Goal: Task Accomplishment & Management: Manage account settings

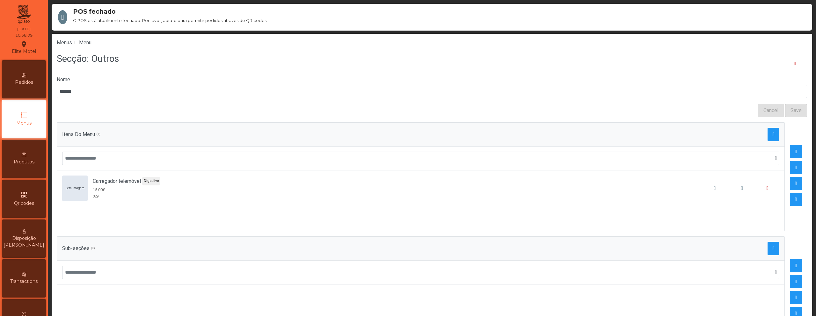
click at [23, 194] on icon "qr_code" at bounding box center [24, 195] width 8 height 8
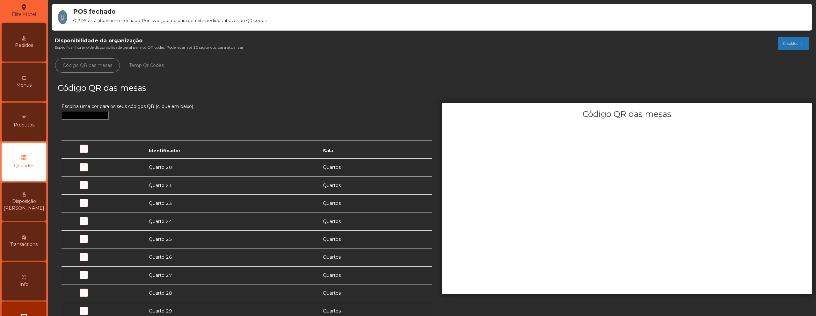
scroll to position [41, 0]
click at [109, 171] on span at bounding box center [109, 171] width 0 height 0
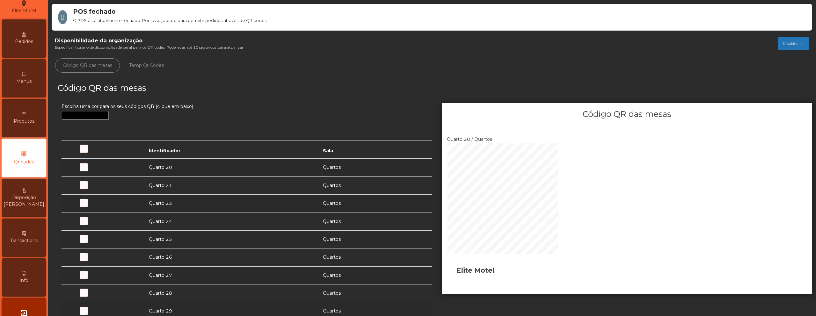
click at [33, 304] on div "exit_to_app Sair" at bounding box center [24, 317] width 44 height 38
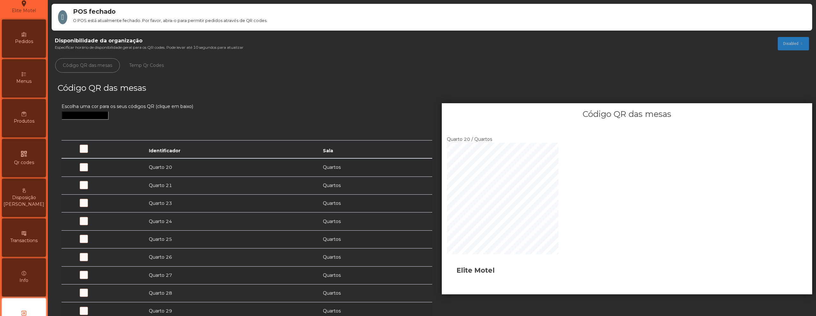
scroll to position [66, 0]
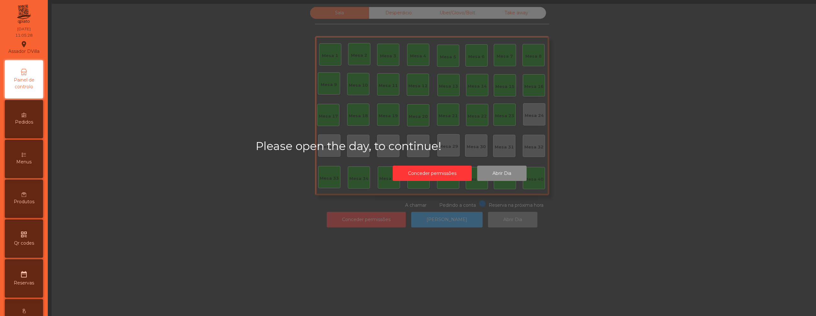
click at [28, 171] on div "Menus" at bounding box center [24, 159] width 38 height 38
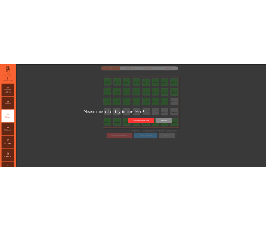
scroll to position [1, 0]
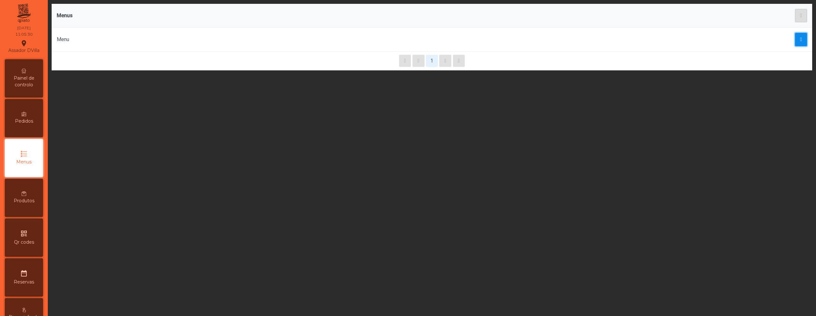
click at [795, 43] on button "button" at bounding box center [801, 39] width 12 height 13
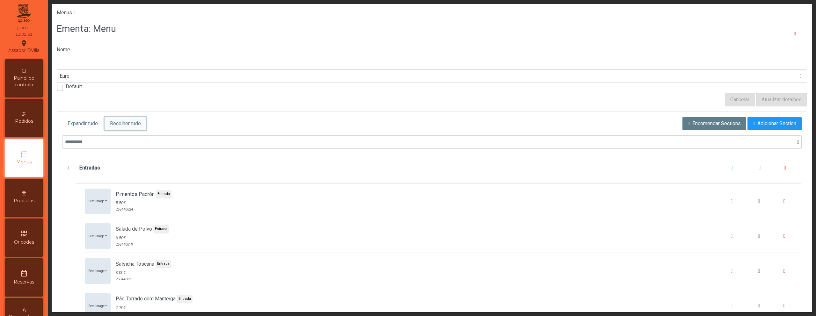
click at [118, 126] on span "Recolher tudo" at bounding box center [125, 124] width 31 height 8
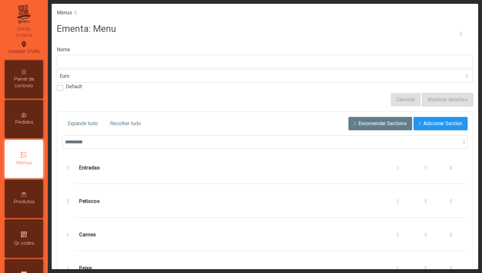
scroll to position [221, 0]
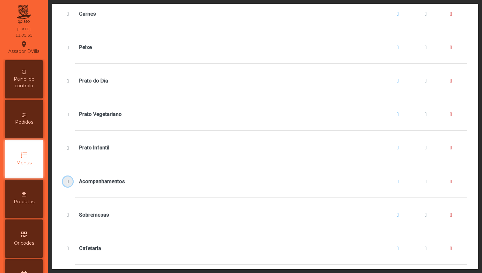
click at [68, 181] on span "Acompanhamentos" at bounding box center [68, 181] width 7 height 5
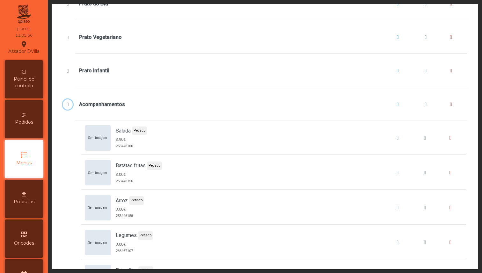
scroll to position [353, 0]
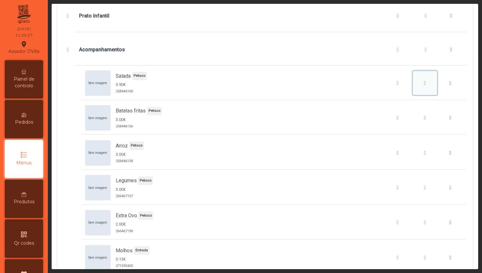
click at [424, 84] on span "Salada" at bounding box center [425, 83] width 2 height 5
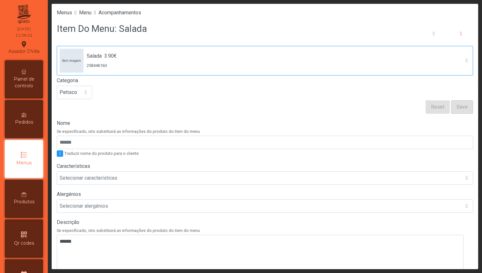
click at [175, 59] on div "Sem imagem Salada 3.90€ 258446160" at bounding box center [259, 61] width 399 height 24
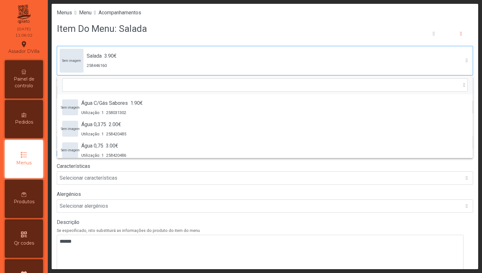
scroll to position [1844, 0]
click at [175, 59] on div "Sem imagem Salada 3.90€ 258446160" at bounding box center [259, 61] width 399 height 24
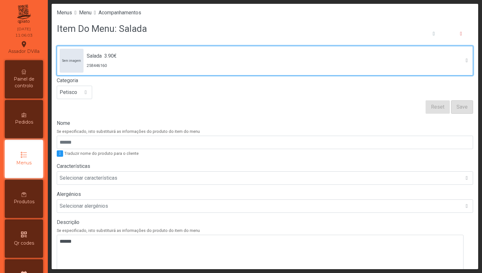
click at [31, 196] on div "Produtos" at bounding box center [24, 199] width 38 height 38
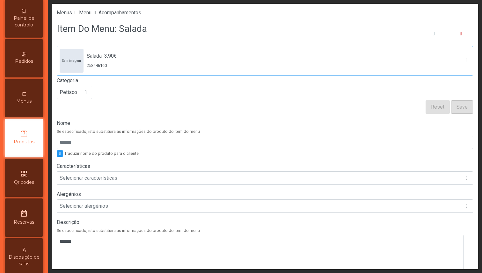
scroll to position [62, 0]
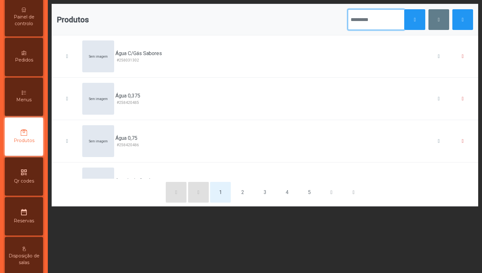
click at [369, 19] on input "text" at bounding box center [376, 19] width 57 height 21
type input "******"
click at [405, 23] on button "button" at bounding box center [415, 19] width 21 height 21
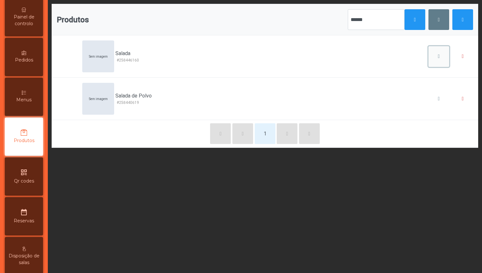
click at [438, 56] on span "button" at bounding box center [439, 56] width 2 height 5
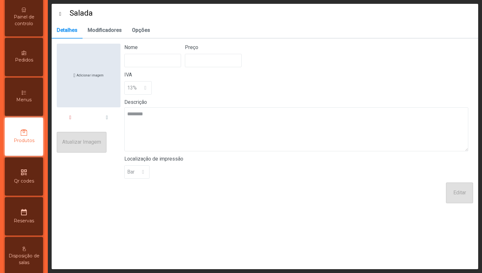
click at [146, 168] on p-dropdown "Bar" at bounding box center [298, 172] width 349 height 13
click at [145, 170] on p-dropdown "Bar" at bounding box center [298, 172] width 349 height 13
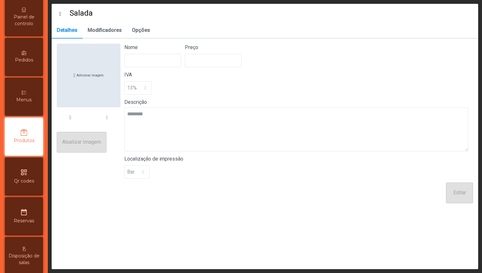
click at [158, 173] on p-dropdown "Bar" at bounding box center [298, 172] width 349 height 13
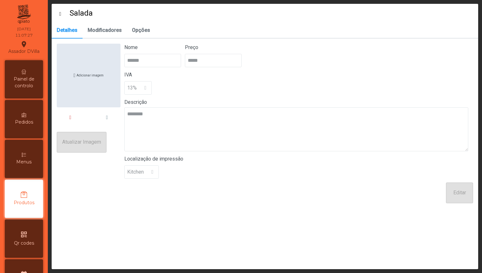
click at [62, 14] on icon at bounding box center [64, 13] width 10 height 5
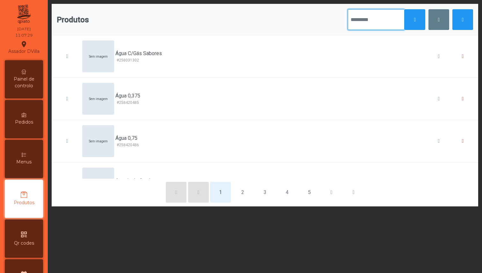
click at [363, 21] on input "text" at bounding box center [376, 19] width 57 height 21
type input "*****"
click at [410, 22] on button "button" at bounding box center [415, 19] width 21 height 21
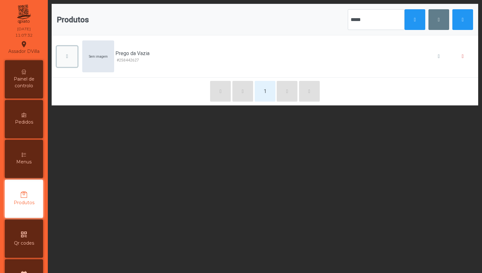
click at [68, 55] on span "button" at bounding box center [67, 56] width 2 height 5
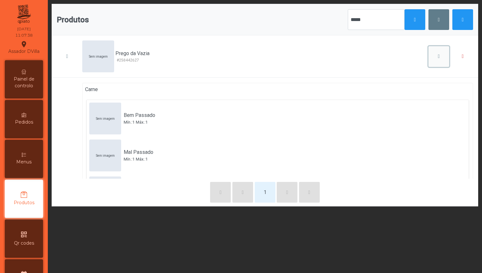
click at [432, 53] on button "button" at bounding box center [439, 56] width 21 height 21
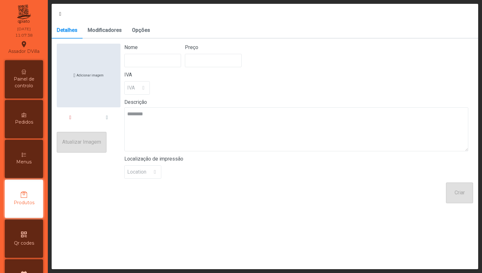
type input "**********"
type input "*****"
click at [117, 30] on span "Modificadores" at bounding box center [105, 30] width 34 height 5
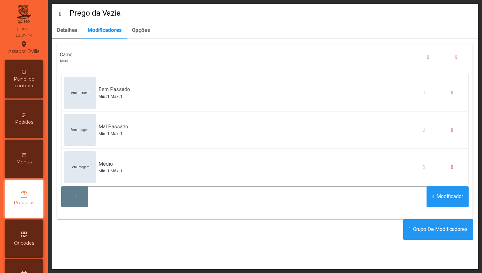
click at [73, 32] on span "Detalhes" at bounding box center [67, 30] width 21 height 5
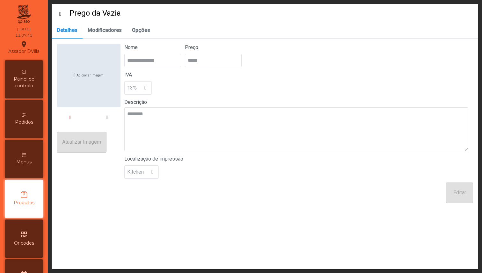
click at [60, 16] on span "Prego da Vazia" at bounding box center [90, 13] width 62 height 11
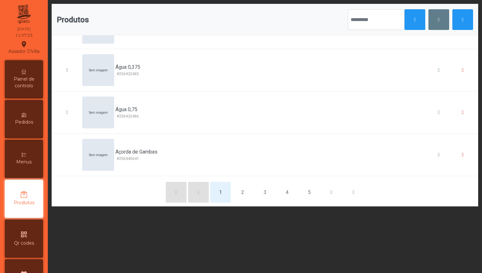
scroll to position [28, 0]
click at [357, 19] on input "text" at bounding box center [376, 19] width 57 height 21
click at [405, 24] on button "button" at bounding box center [415, 19] width 21 height 21
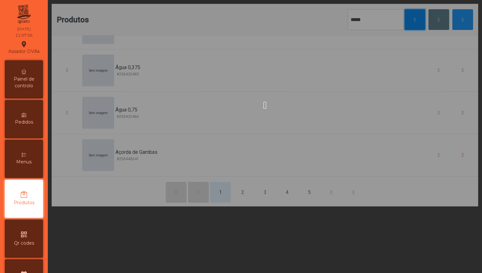
scroll to position [0, 0]
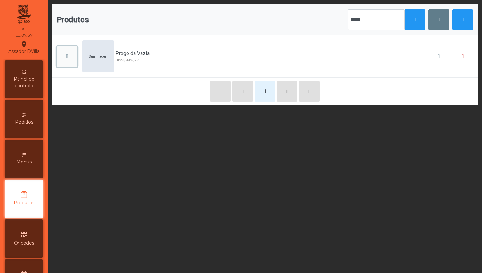
click at [67, 56] on span "button" at bounding box center [67, 56] width 2 height 5
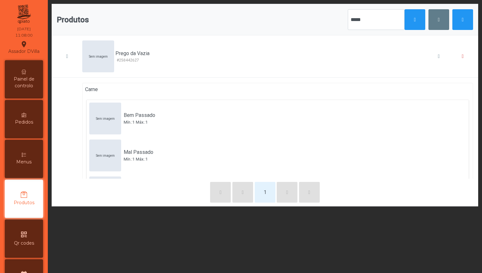
click at [119, 52] on span "Prego da Vazia" at bounding box center [132, 54] width 34 height 8
copy span "Prego da Vazia"
click at [348, 17] on input "*****" at bounding box center [376, 19] width 57 height 21
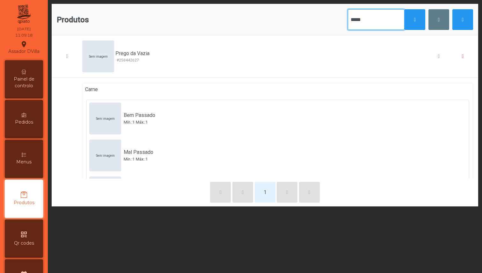
click at [348, 17] on input "*****" at bounding box center [376, 19] width 57 height 21
type input "****"
click at [414, 21] on span "button" at bounding box center [415, 19] width 2 height 5
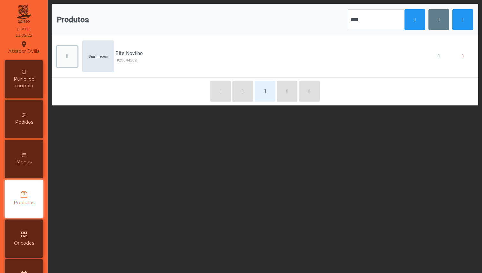
click at [66, 55] on span "button" at bounding box center [67, 56] width 2 height 5
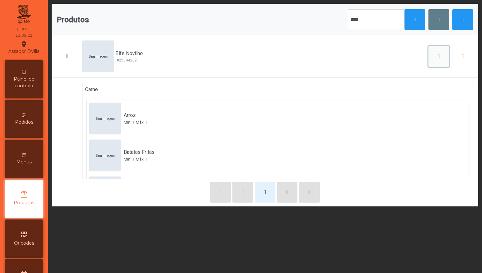
click at [438, 57] on span "button" at bounding box center [439, 56] width 2 height 5
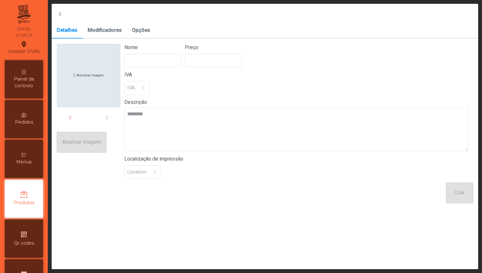
type input "**********"
type input "******"
click at [118, 34] on link "Modificadores" at bounding box center [105, 31] width 44 height 16
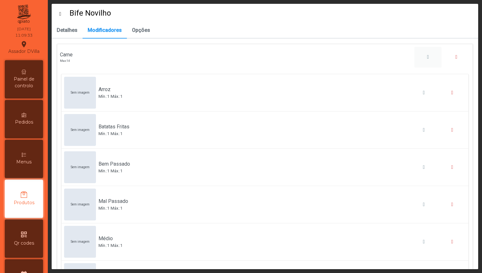
click at [415, 55] on button "button" at bounding box center [428, 57] width 27 height 21
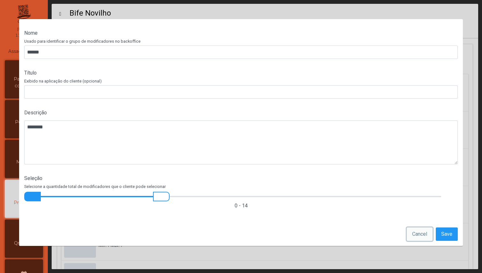
click at [420, 235] on span "Cancel" at bounding box center [419, 235] width 15 height 8
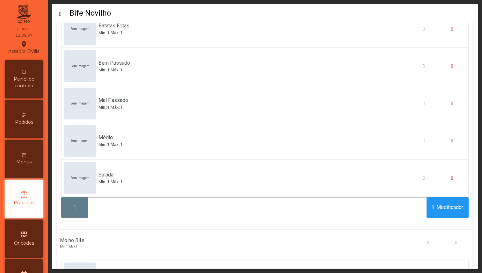
scroll to position [167, 0]
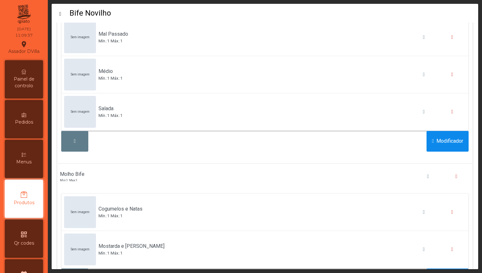
click at [437, 141] on span "Modificador" at bounding box center [450, 141] width 27 height 8
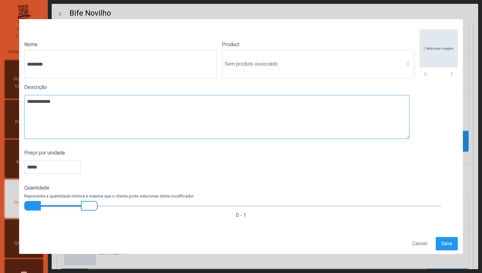
scroll to position [27, 0]
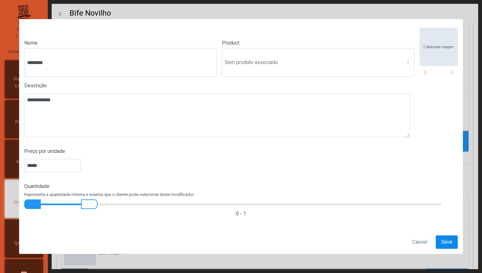
type input "********"
click at [441, 239] on span "Save" at bounding box center [446, 243] width 11 height 8
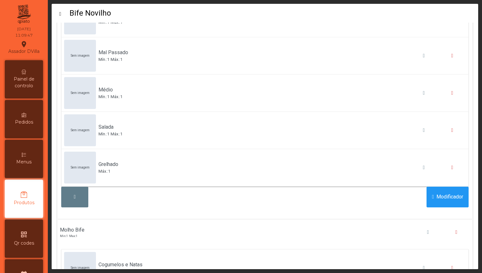
scroll to position [0, 0]
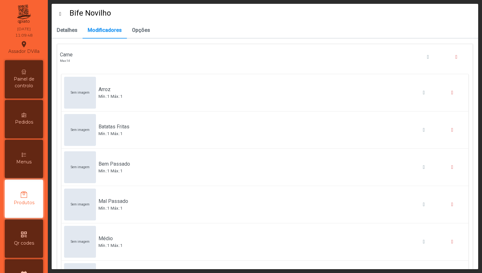
click at [62, 14] on icon at bounding box center [64, 13] width 10 height 5
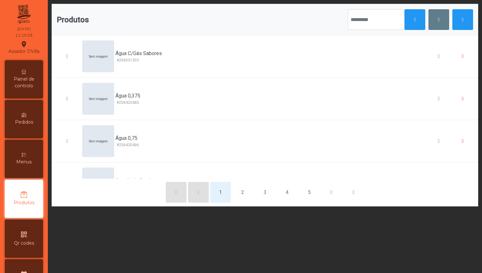
click at [24, 148] on div "Menus" at bounding box center [24, 159] width 38 height 38
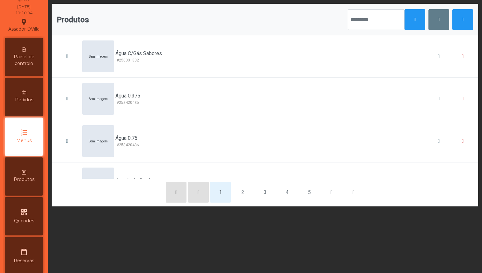
scroll to position [22, 0]
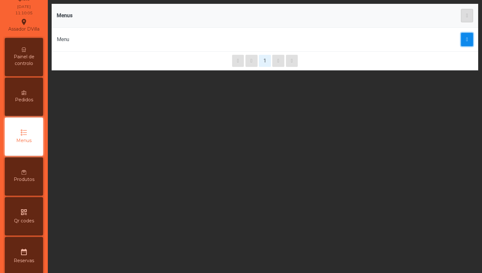
click at [461, 37] on button "button" at bounding box center [467, 39] width 12 height 13
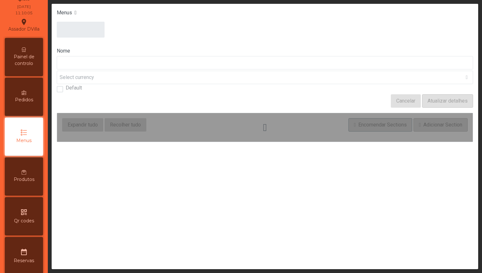
type input "****"
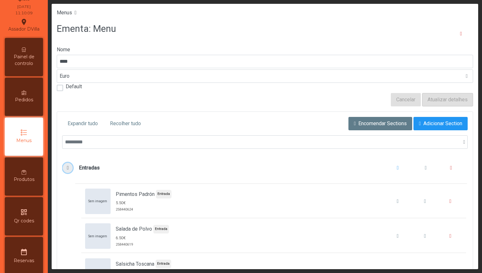
click at [67, 169] on span "Entradas" at bounding box center [68, 168] width 7 height 5
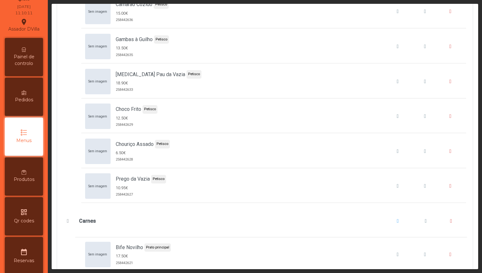
scroll to position [261, 0]
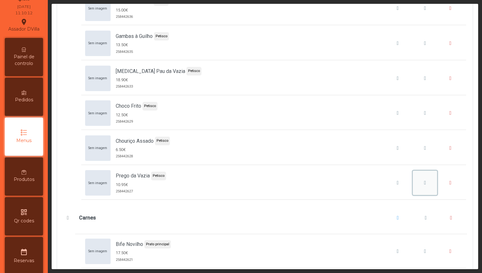
click at [413, 184] on button "Prego da Vazia" at bounding box center [425, 183] width 24 height 24
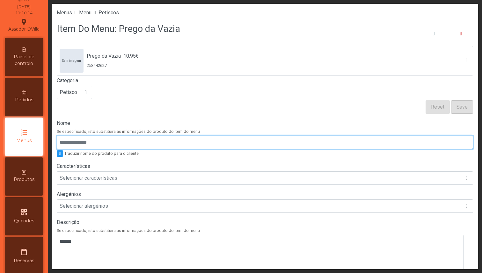
click at [139, 142] on input "Nome" at bounding box center [265, 142] width 416 height 13
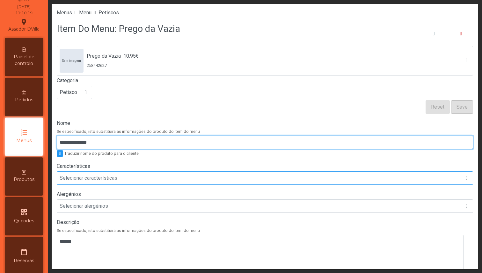
scroll to position [164, 0]
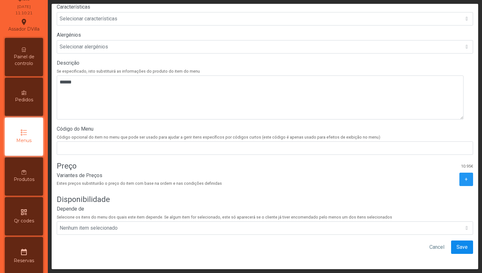
type input "**********"
click at [457, 244] on span "Save" at bounding box center [462, 248] width 11 height 8
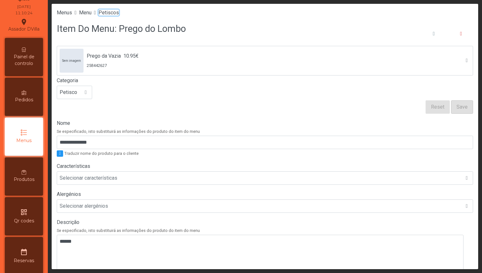
click at [109, 13] on span "Petiscos" at bounding box center [109, 13] width 20 height 6
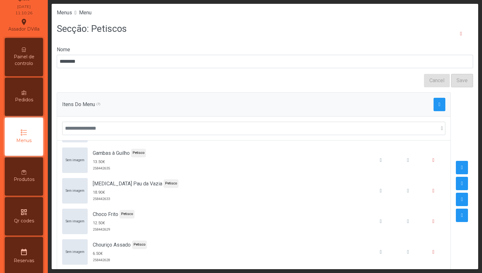
scroll to position [67, 0]
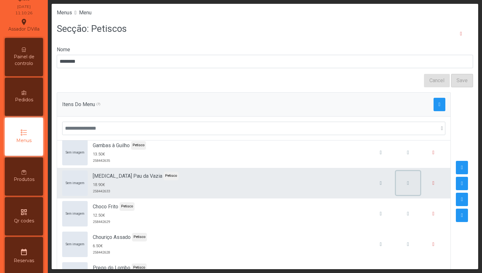
click at [403, 184] on button "button" at bounding box center [408, 183] width 24 height 24
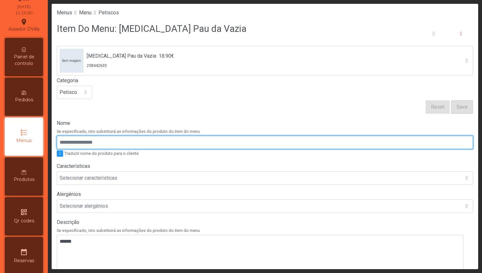
click at [313, 140] on input "Nome" at bounding box center [265, 142] width 416 height 13
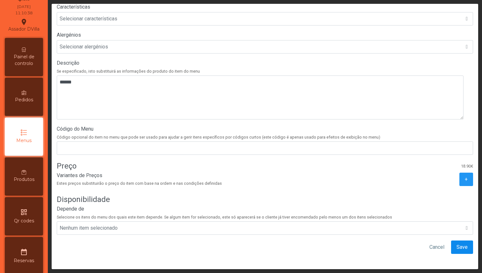
type input "**********"
click at [457, 244] on span "Save" at bounding box center [462, 248] width 11 height 8
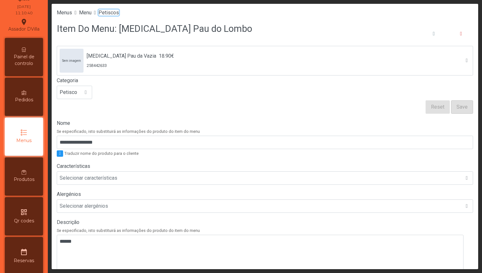
click at [118, 13] on span "Petiscos" at bounding box center [109, 13] width 20 height 6
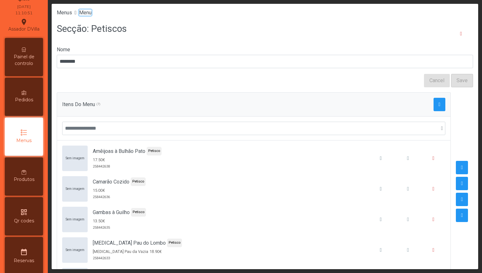
click at [91, 11] on span "Menu" at bounding box center [85, 13] width 12 height 6
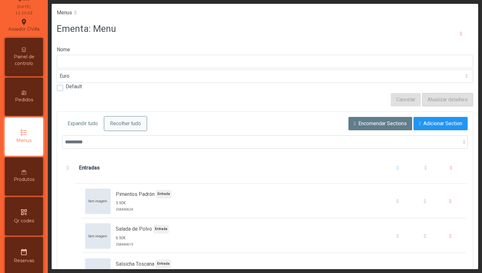
click at [122, 119] on button "Recolher tudo" at bounding box center [126, 123] width 42 height 13
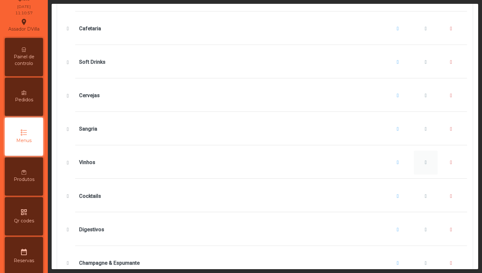
scroll to position [444, 0]
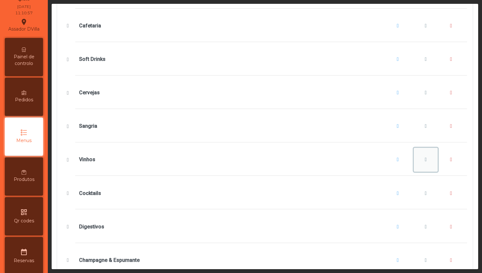
click at [423, 163] on button "Vinhos" at bounding box center [426, 160] width 24 height 24
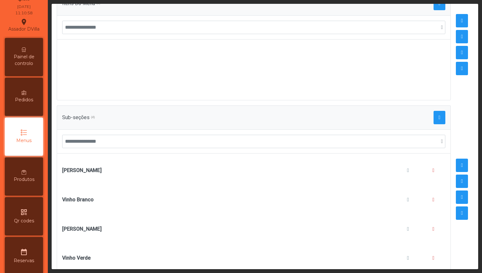
scroll to position [122, 0]
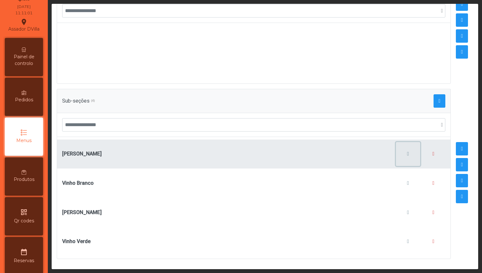
click at [407, 151] on span "button" at bounding box center [408, 153] width 2 height 5
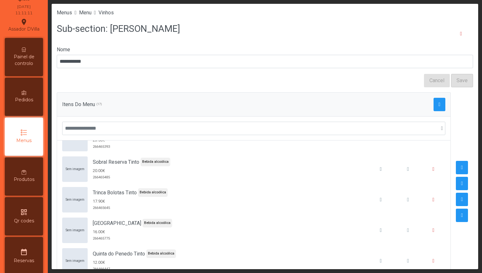
scroll to position [173, 0]
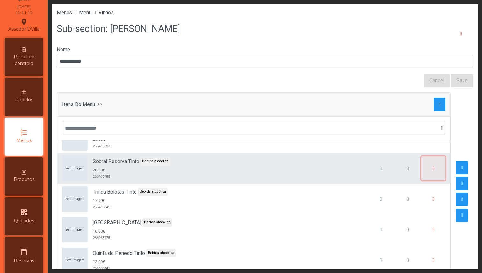
click at [422, 170] on button "button" at bounding box center [434, 169] width 24 height 24
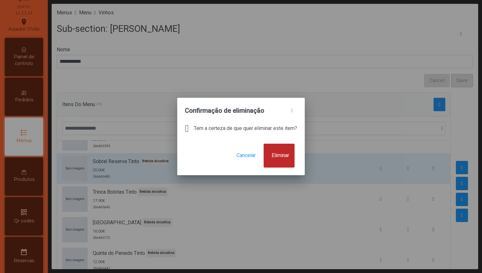
click at [288, 160] on button "Eliminar" at bounding box center [279, 156] width 31 height 24
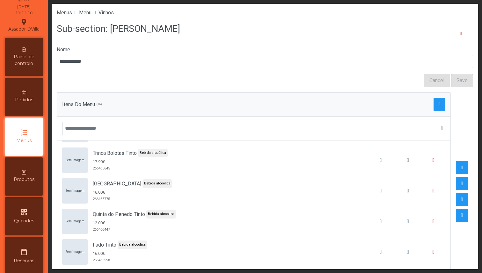
scroll to position [186, 0]
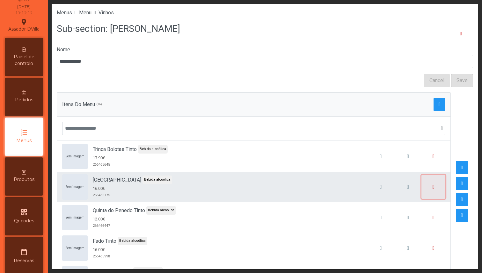
click at [433, 188] on span "button" at bounding box center [434, 187] width 2 height 5
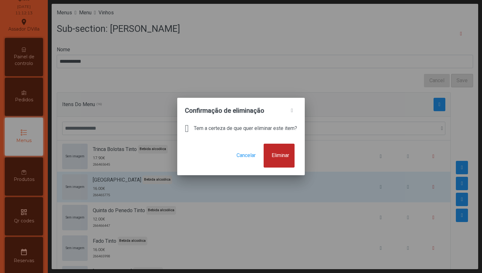
click at [286, 158] on span "Eliminar" at bounding box center [281, 156] width 18 height 8
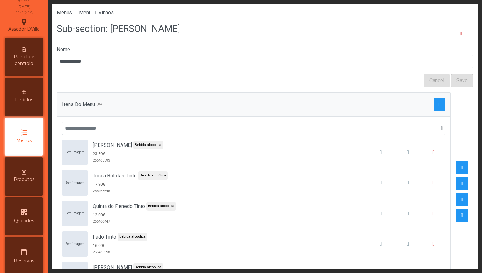
scroll to position [170, 0]
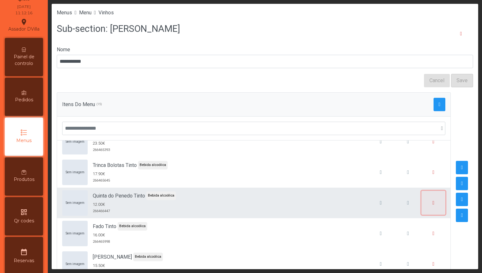
click at [422, 199] on button "button" at bounding box center [434, 203] width 24 height 24
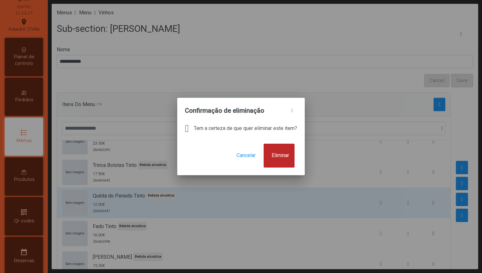
click at [287, 158] on span "Eliminar" at bounding box center [281, 156] width 18 height 8
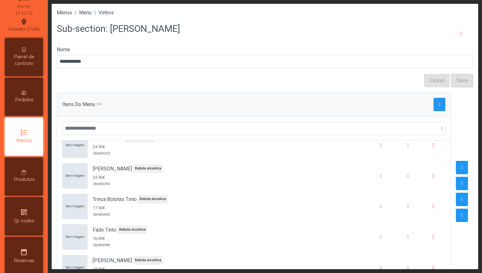
scroll to position [142, 0]
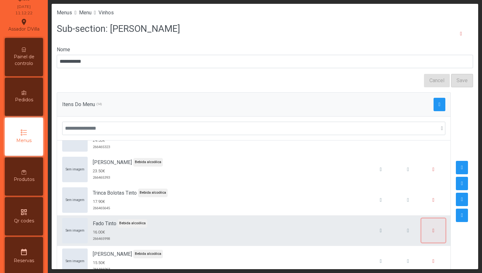
click at [422, 236] on button "button" at bounding box center [434, 231] width 24 height 24
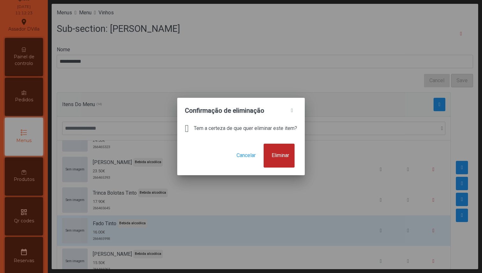
click at [288, 154] on span "Eliminar" at bounding box center [281, 156] width 18 height 8
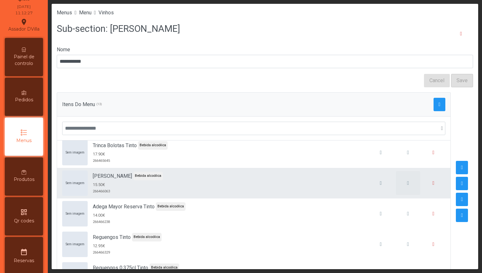
scroll to position [191, 0]
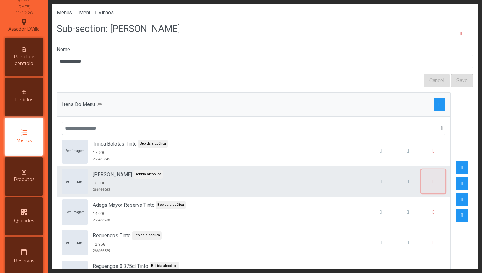
click at [433, 180] on span "button" at bounding box center [434, 181] width 2 height 5
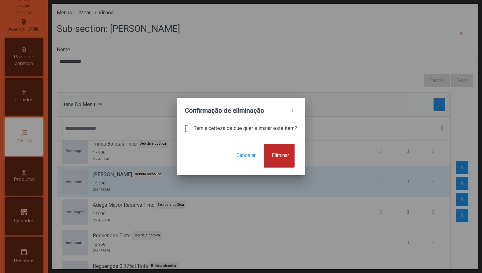
click at [289, 155] on span "Eliminar" at bounding box center [281, 156] width 18 height 8
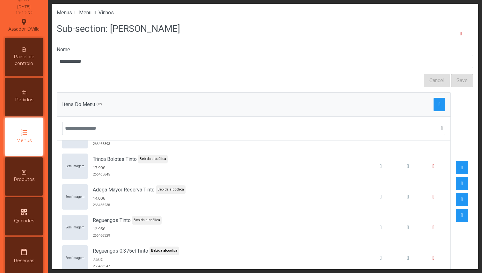
scroll to position [187, 0]
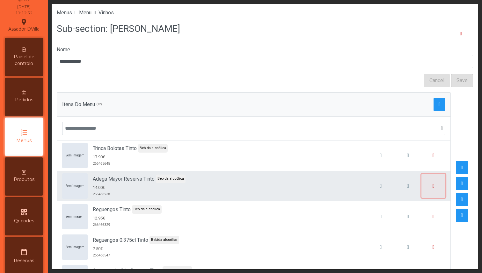
click at [422, 191] on button "button" at bounding box center [434, 186] width 24 height 24
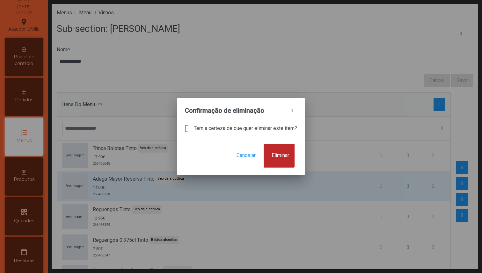
click at [287, 158] on span "Eliminar" at bounding box center [281, 156] width 18 height 8
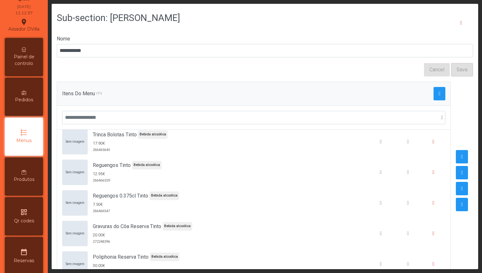
scroll to position [39, 0]
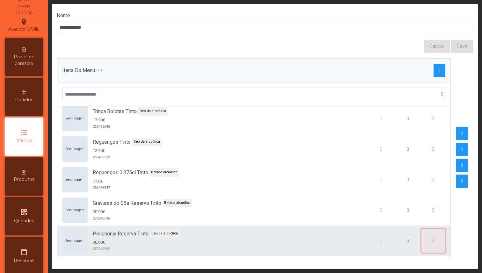
click at [433, 239] on span "button" at bounding box center [434, 241] width 2 height 5
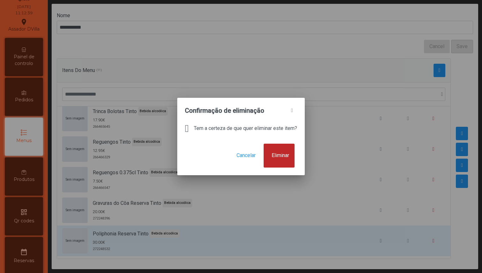
click at [294, 160] on button "Eliminar" at bounding box center [279, 156] width 31 height 24
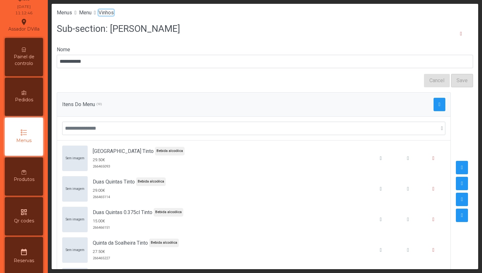
click at [112, 13] on span "Vinhos" at bounding box center [106, 13] width 15 height 6
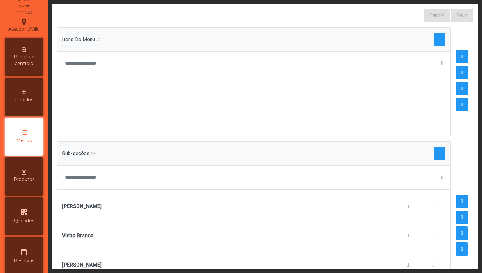
scroll to position [122, 0]
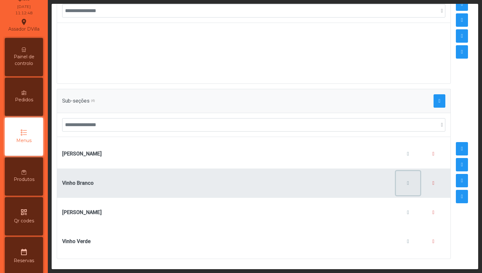
click at [407, 181] on span "button" at bounding box center [408, 183] width 2 height 5
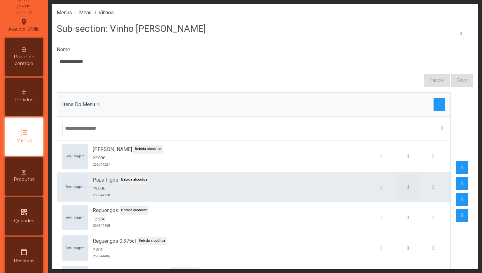
scroll to position [65, 0]
click at [422, 186] on button "button" at bounding box center [434, 185] width 24 height 24
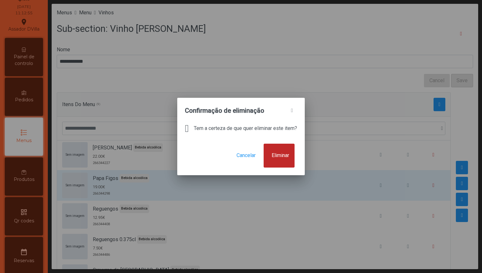
click at [295, 166] on button "Eliminar" at bounding box center [279, 156] width 31 height 24
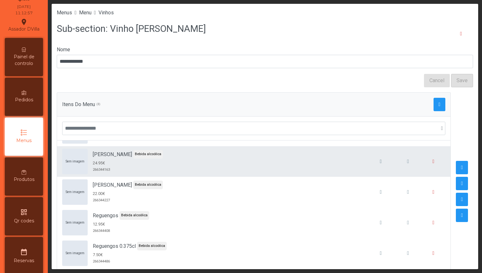
scroll to position [30, 0]
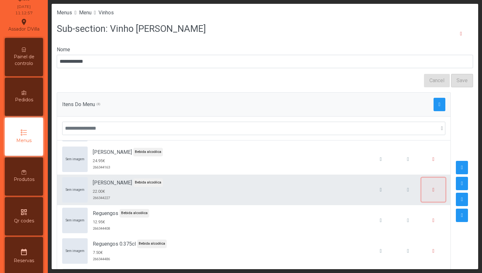
click at [422, 195] on button "button" at bounding box center [434, 190] width 24 height 24
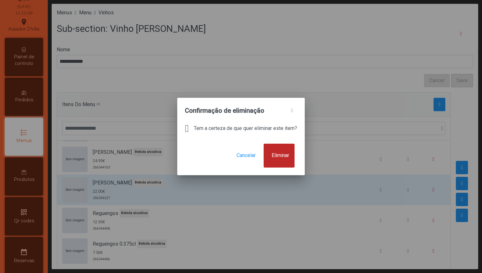
click at [289, 162] on button "Eliminar" at bounding box center [279, 156] width 31 height 24
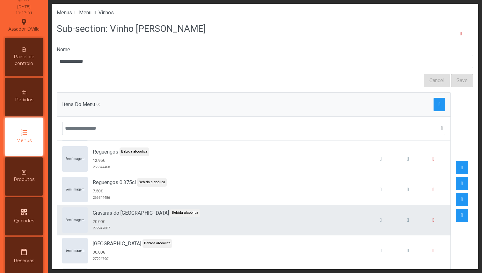
scroll to position [62, 0]
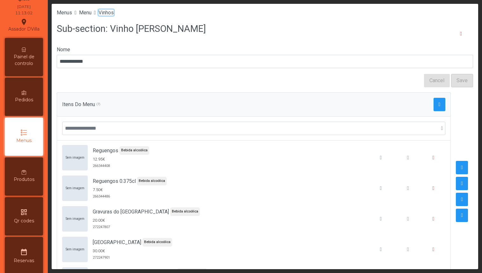
click at [114, 14] on span "Vinhos" at bounding box center [106, 13] width 15 height 6
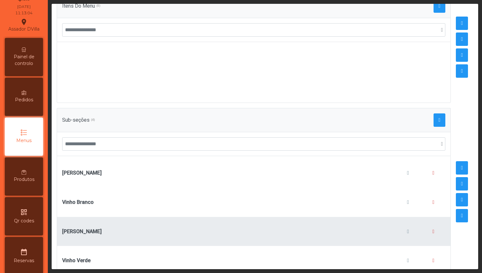
scroll to position [122, 0]
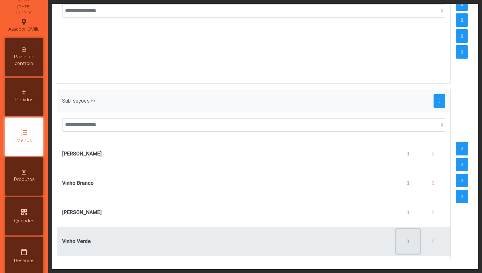
click at [407, 239] on span "button" at bounding box center [408, 241] width 2 height 5
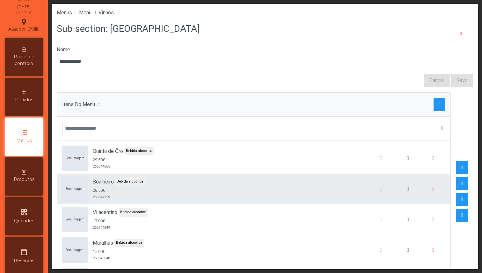
scroll to position [6, 0]
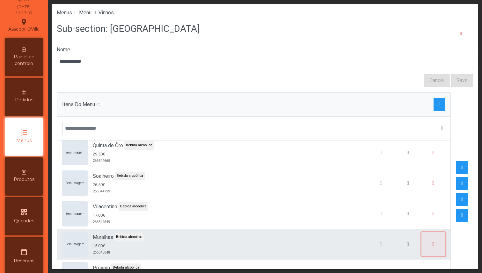
click at [422, 241] on button "button" at bounding box center [434, 244] width 24 height 24
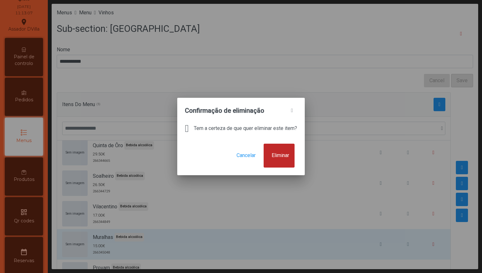
click at [281, 151] on button "Eliminar" at bounding box center [279, 156] width 31 height 24
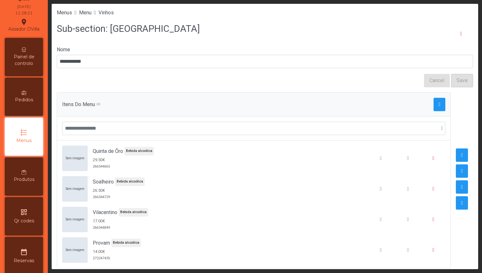
click at [112, 18] on div "Menus Menu Vinhos" at bounding box center [265, 13] width 427 height 18
click at [112, 14] on span "Vinhos" at bounding box center [106, 13] width 15 height 6
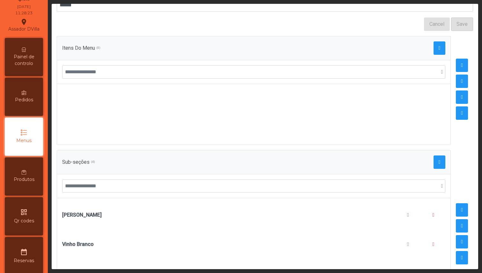
scroll to position [122, 0]
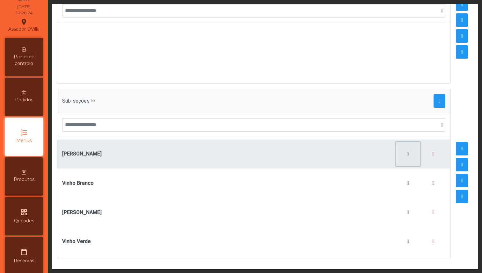
click at [396, 151] on button "button" at bounding box center [408, 154] width 24 height 24
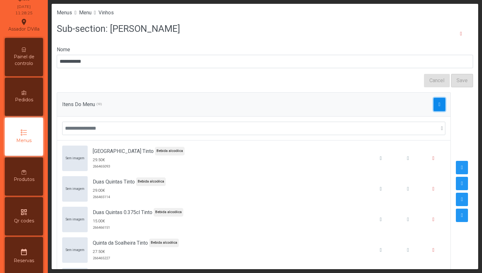
click at [434, 109] on button "button" at bounding box center [440, 104] width 12 height 13
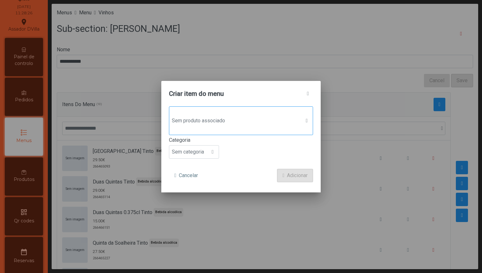
click at [275, 123] on span "Sem produto associado" at bounding box center [234, 120] width 131 height 13
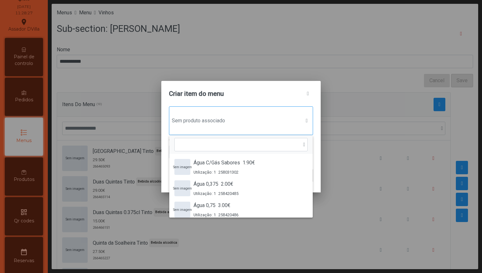
scroll to position [5, 30]
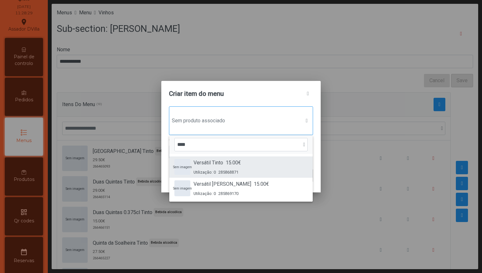
type input "****"
click at [261, 163] on div "Sem imagem Versátil Tinto 15.00€ Utilização: 0 285868871" at bounding box center [240, 167] width 133 height 16
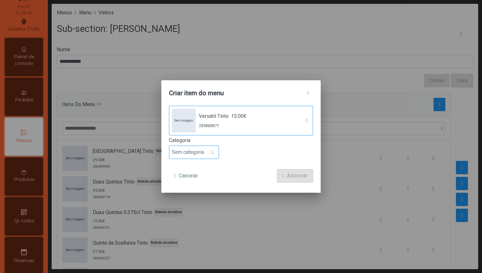
click at [219, 150] on div at bounding box center [213, 152] width 12 height 13
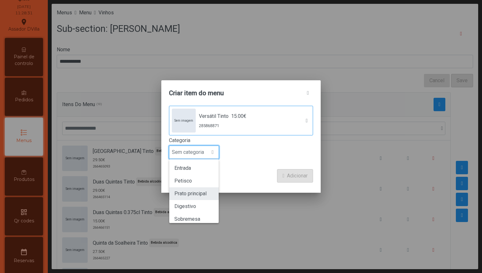
scroll to position [56, 0]
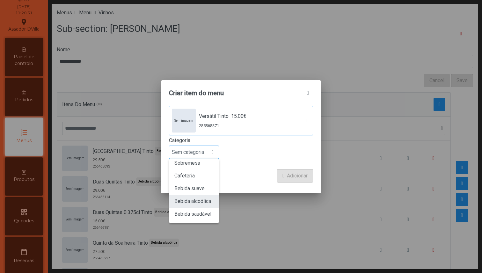
click at [207, 200] on span "Bebida alcoólica" at bounding box center [192, 201] width 37 height 6
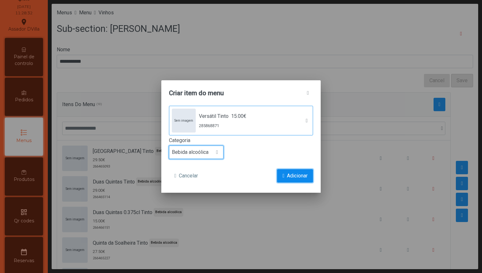
click at [299, 178] on span "Adicionar" at bounding box center [297, 176] width 21 height 8
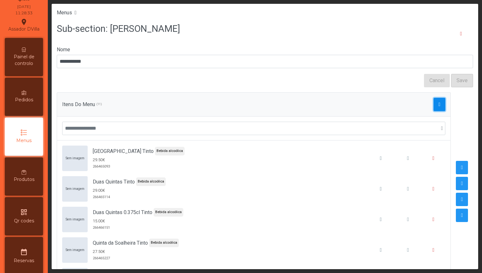
click at [439, 106] on span "button" at bounding box center [440, 104] width 2 height 5
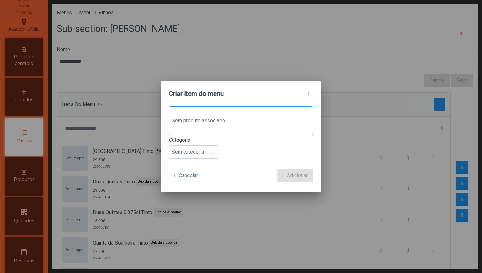
click at [217, 118] on span "Sem produto associado" at bounding box center [234, 120] width 131 height 13
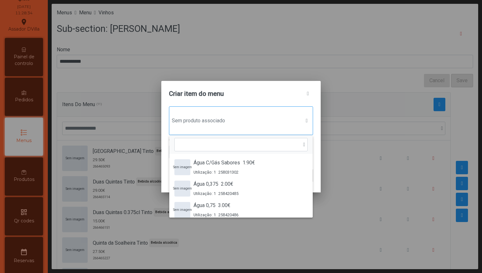
scroll to position [5, 30]
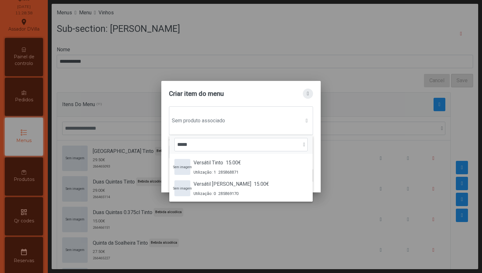
type input "*****"
click at [311, 92] on button "button" at bounding box center [308, 94] width 10 height 10
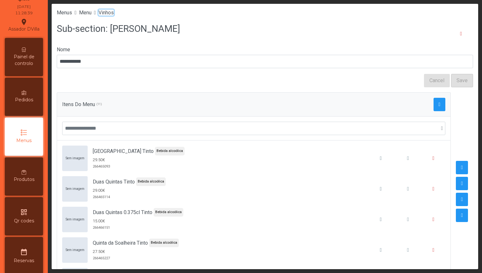
click at [114, 15] on span "Vinhos" at bounding box center [106, 13] width 15 height 6
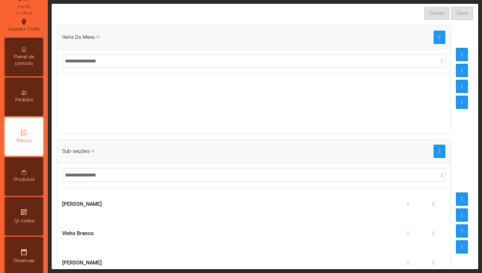
scroll to position [115, 0]
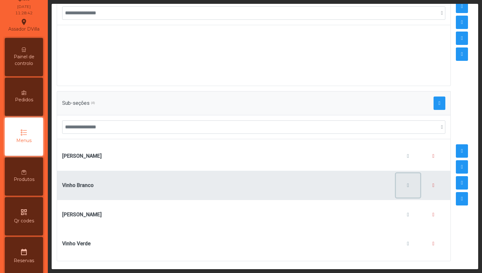
click at [401, 187] on button "button" at bounding box center [408, 185] width 24 height 24
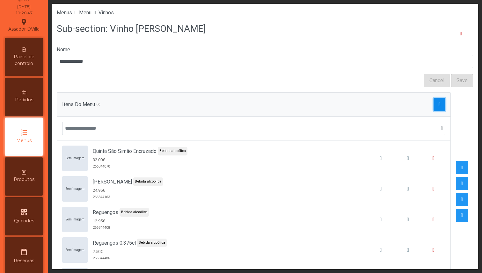
click at [434, 108] on button "button" at bounding box center [440, 104] width 12 height 13
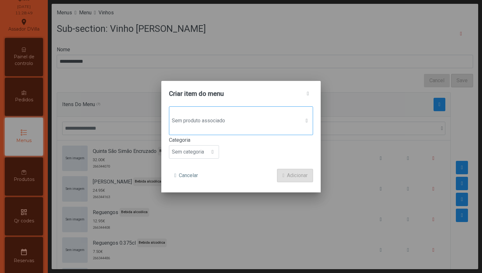
click at [225, 115] on span "Sem produto associado" at bounding box center [234, 120] width 131 height 13
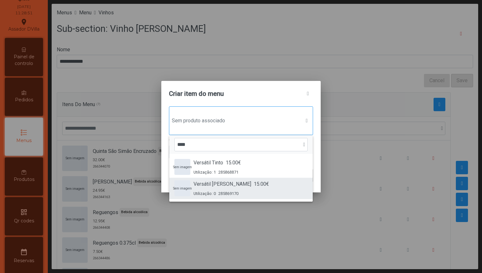
type input "****"
click at [226, 183] on span "Versátil Branco" at bounding box center [223, 184] width 58 height 8
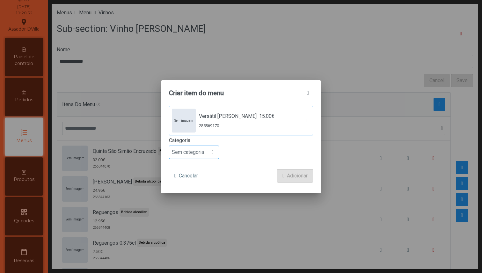
click at [208, 150] on div at bounding box center [213, 152] width 12 height 13
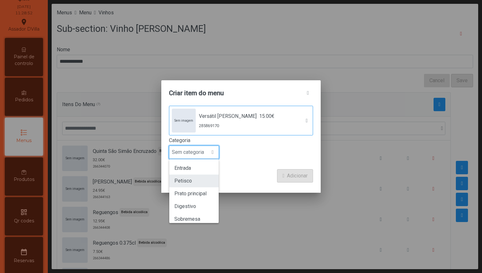
scroll to position [56, 0]
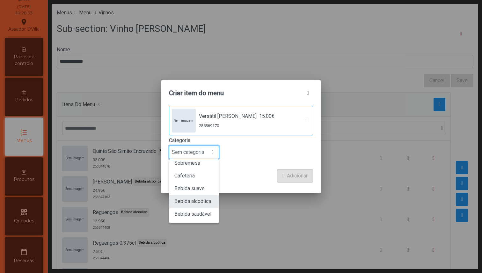
click at [206, 200] on span "Bebida alcoólica" at bounding box center [192, 201] width 37 height 6
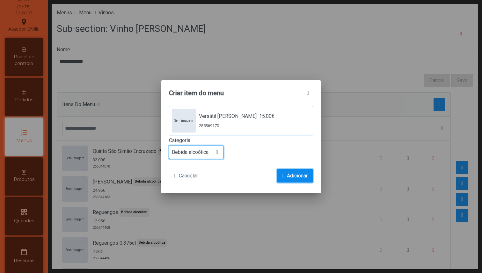
click at [302, 180] on span "Adicionar" at bounding box center [297, 176] width 21 height 8
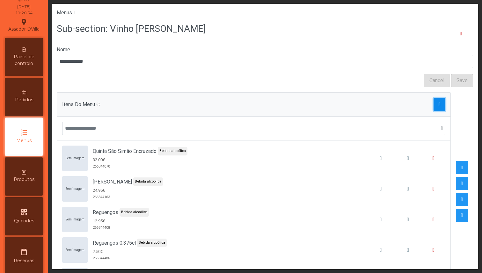
click at [439, 104] on span "button" at bounding box center [440, 104] width 2 height 5
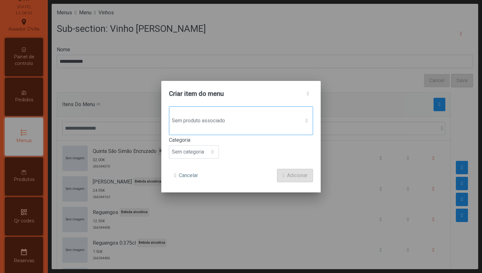
click at [254, 121] on span "Sem produto associado" at bounding box center [234, 120] width 131 height 13
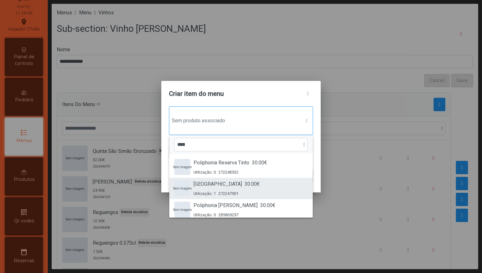
scroll to position [5, 0]
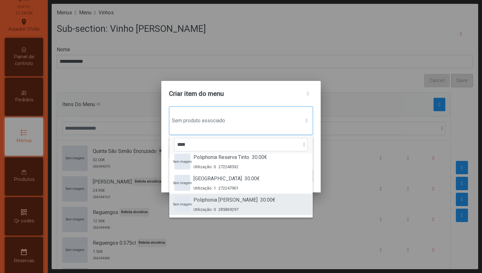
type input "****"
click at [231, 201] on span "Poliphonia Branco" at bounding box center [226, 200] width 64 height 8
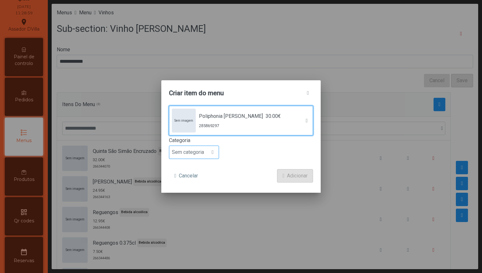
click at [198, 150] on span "Sem categoria" at bounding box center [187, 152] width 37 height 13
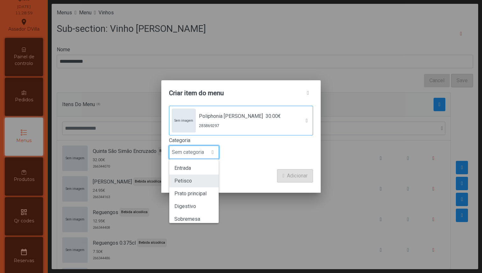
scroll to position [56, 0]
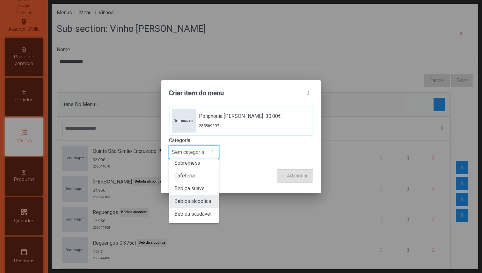
click at [199, 199] on span "Bebida alcoólica" at bounding box center [192, 201] width 37 height 6
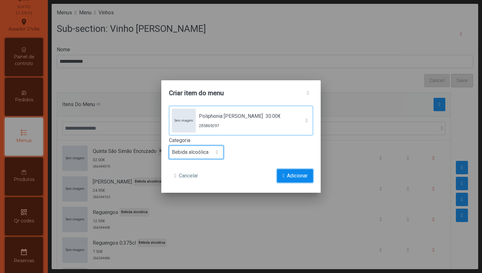
click at [283, 173] on span "submit" at bounding box center [284, 175] width 2 height 5
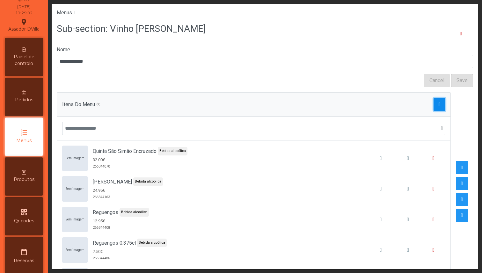
click at [439, 106] on span "button" at bounding box center [440, 104] width 2 height 5
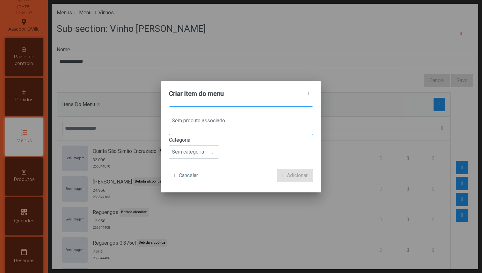
click at [278, 115] on span "Sem produto associado" at bounding box center [234, 120] width 131 height 13
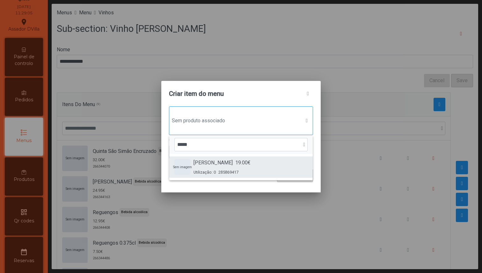
type input "*****"
click at [259, 159] on div "Sem imagem Vallado Branco 19.00€ Utilização: 0 285869417" at bounding box center [240, 167] width 133 height 16
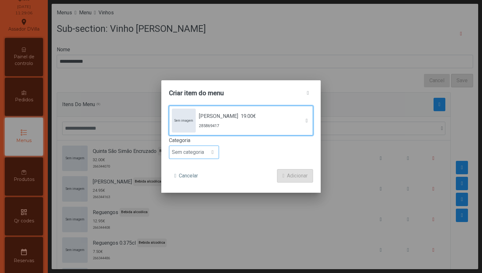
click at [210, 150] on div at bounding box center [213, 152] width 12 height 13
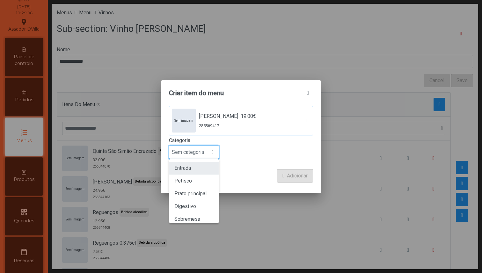
scroll to position [56, 0]
click at [203, 199] on span "Bebida alcoólica" at bounding box center [192, 201] width 37 height 6
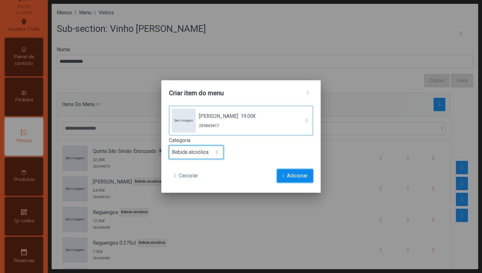
click at [283, 174] on span "submit" at bounding box center [284, 175] width 2 height 5
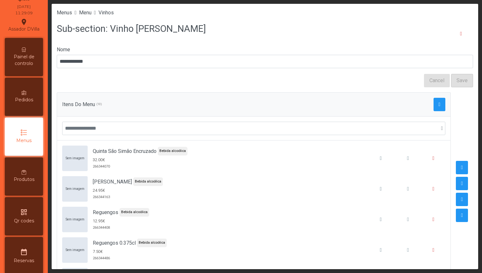
click at [96, 14] on ul "Menus Menu Vinhos" at bounding box center [265, 13] width 416 height 8
click at [92, 14] on span "Menu" at bounding box center [85, 13] width 12 height 6
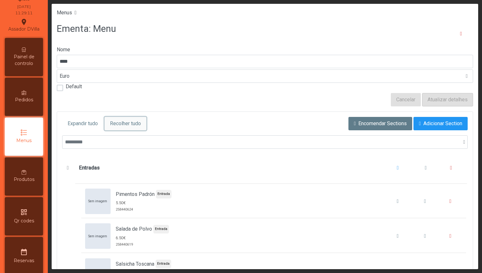
click at [134, 121] on span "Recolher tudo" at bounding box center [125, 124] width 31 height 8
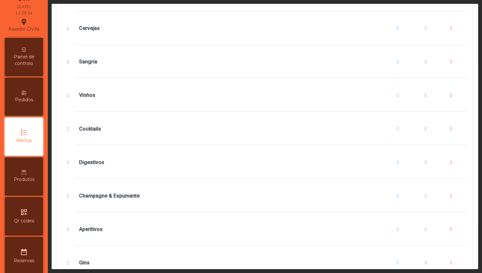
scroll to position [518, 0]
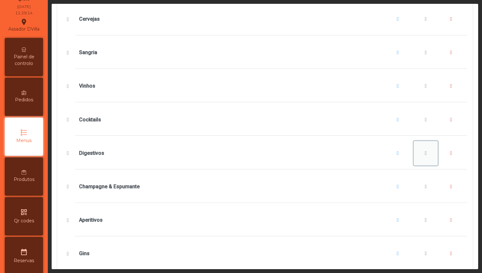
click at [419, 154] on button "Digestivos" at bounding box center [426, 153] width 24 height 24
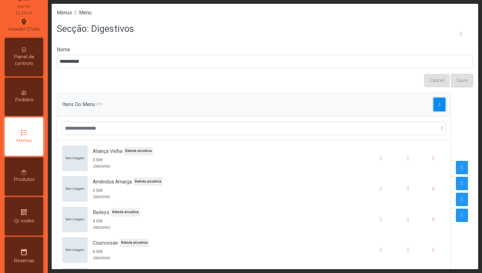
click at [439, 106] on span "button" at bounding box center [440, 104] width 2 height 5
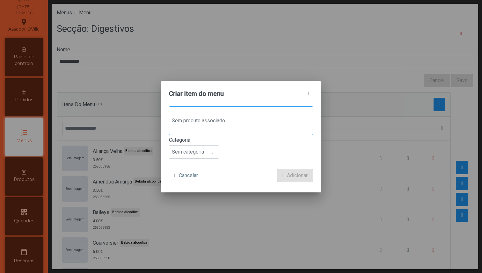
click at [247, 113] on div "Sem produto associado" at bounding box center [241, 121] width 144 height 29
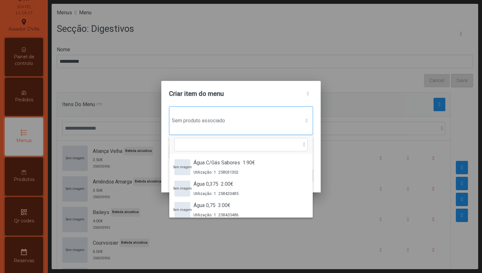
scroll to position [5, 30]
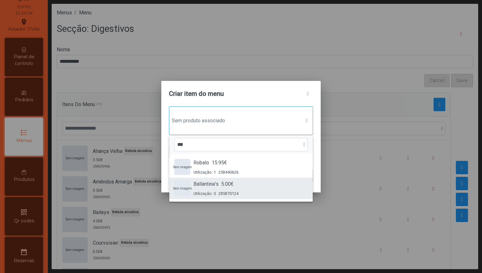
type input "***"
click at [209, 190] on div "Ballantine's 5.00€ Utilização: 0 285870124" at bounding box center [216, 188] width 45 height 16
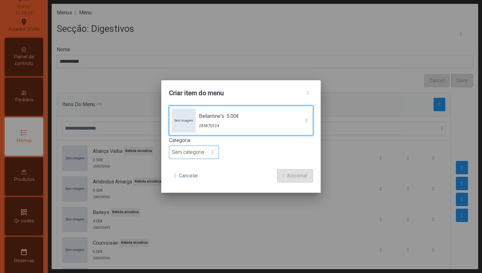
click at [200, 154] on span "Sem categoria" at bounding box center [187, 152] width 37 height 13
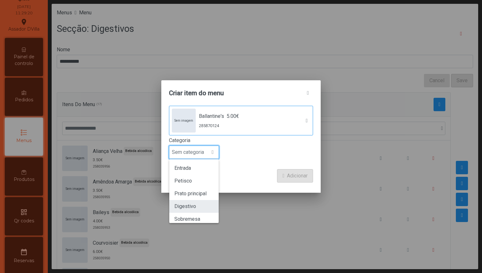
click at [199, 205] on li "Digestivo" at bounding box center [193, 206] width 49 height 13
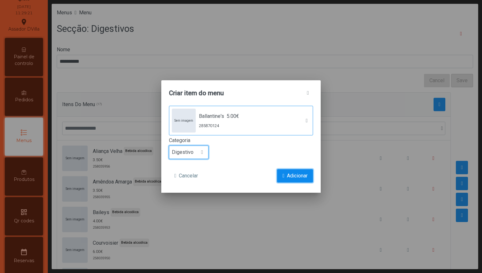
click at [281, 173] on button "Adicionar" at bounding box center [295, 175] width 36 height 13
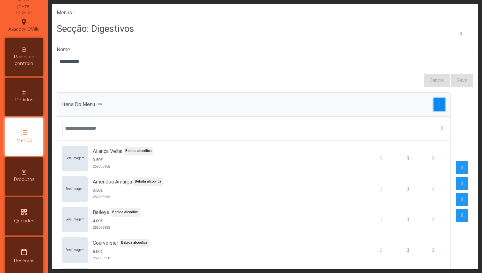
click at [434, 108] on button "button" at bounding box center [440, 104] width 12 height 13
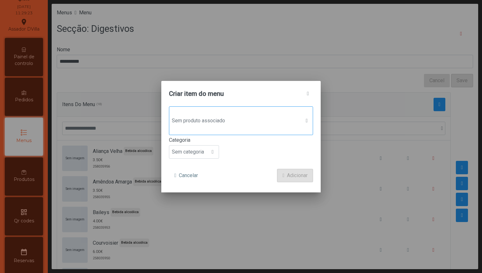
click at [286, 111] on div "Sem produto associado" at bounding box center [241, 121] width 144 height 29
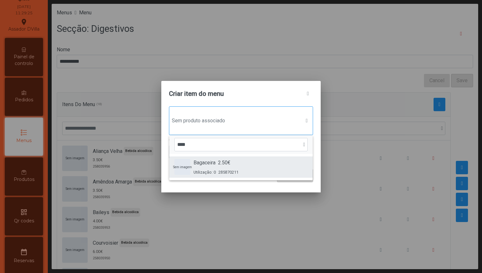
type input "****"
click at [258, 159] on div "Sem imagem Bagaceira 2.50€ Utilização: 0 285870211" at bounding box center [240, 167] width 133 height 16
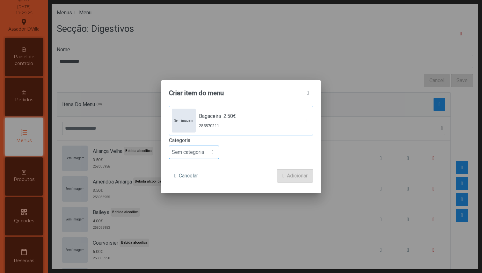
click at [210, 151] on div at bounding box center [213, 152] width 12 height 13
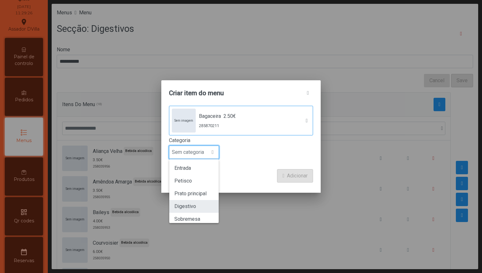
scroll to position [56, 0]
click at [203, 202] on span "Bebida alcoólica" at bounding box center [192, 201] width 37 height 6
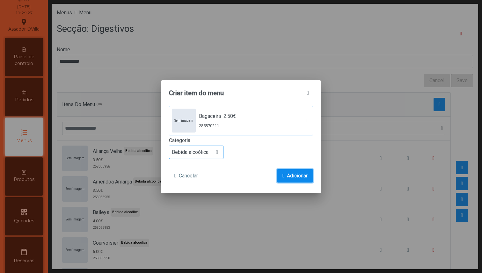
click at [290, 176] on span "Adicionar" at bounding box center [297, 176] width 21 height 8
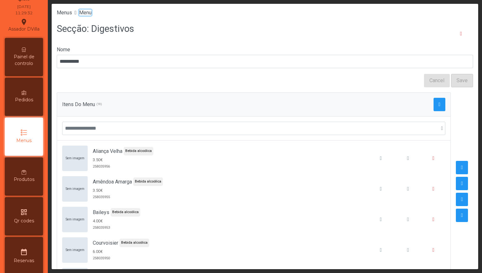
click at [90, 14] on span "Menu" at bounding box center [85, 13] width 12 height 6
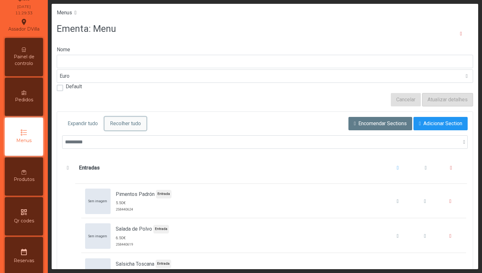
click at [121, 125] on span "Recolher tudo" at bounding box center [125, 124] width 31 height 8
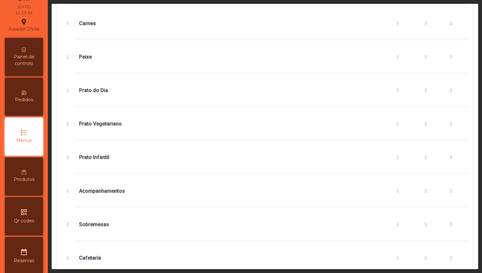
scroll to position [216, 0]
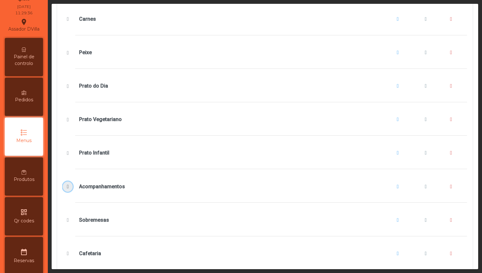
click at [70, 184] on span "Acompanhamentos" at bounding box center [68, 186] width 7 height 5
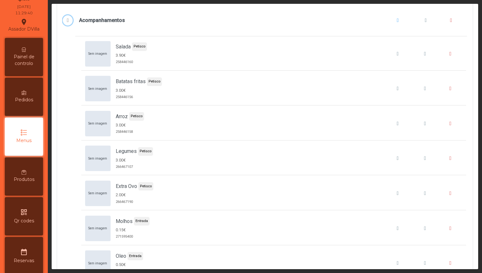
scroll to position [382, 0]
click at [397, 23] on span "Acompanhamentos" at bounding box center [398, 20] width 2 height 5
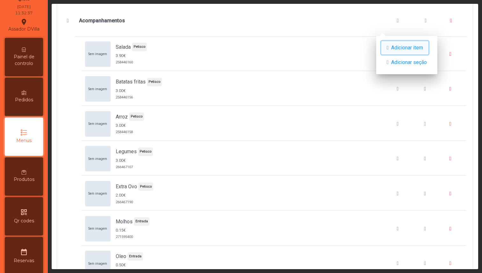
click at [395, 48] on span "Adicionar item" at bounding box center [407, 48] width 32 height 8
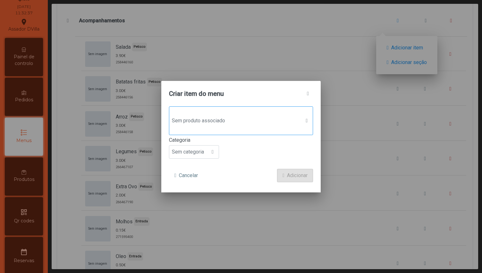
click at [195, 108] on div "Sem produto associado" at bounding box center [241, 121] width 144 height 29
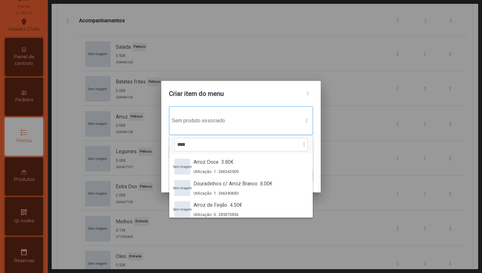
scroll to position [113, 0]
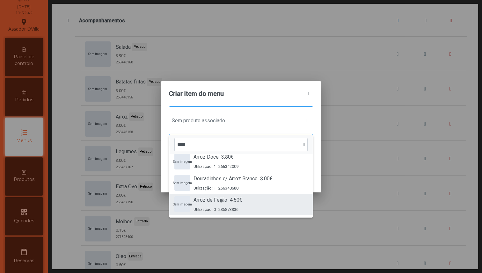
type input "****"
click at [214, 205] on div "Arroz de Feijão 4.50€ Utilização: 0 285873836" at bounding box center [218, 204] width 49 height 16
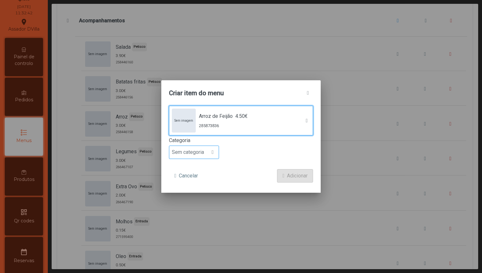
click at [194, 155] on span "Sem categoria" at bounding box center [187, 152] width 37 height 13
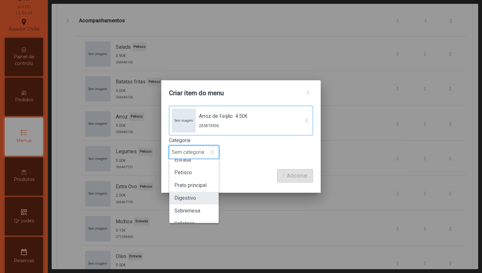
scroll to position [0, 0]
click at [197, 181] on li "Petisco" at bounding box center [193, 181] width 49 height 13
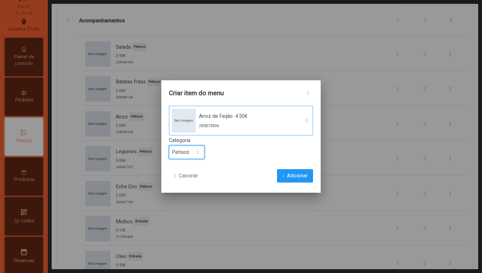
click at [293, 168] on form "Sem imagem Arroz de Feijão 4.50€ 285873836 Categoria Petisco Cancelar Adicionar" at bounding box center [241, 144] width 144 height 77
click at [291, 175] on span "Adicionar" at bounding box center [297, 176] width 21 height 8
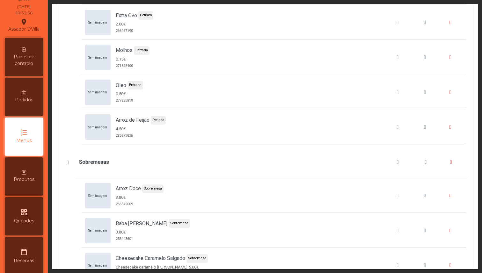
scroll to position [2092, 0]
